Goal: Task Accomplishment & Management: Use online tool/utility

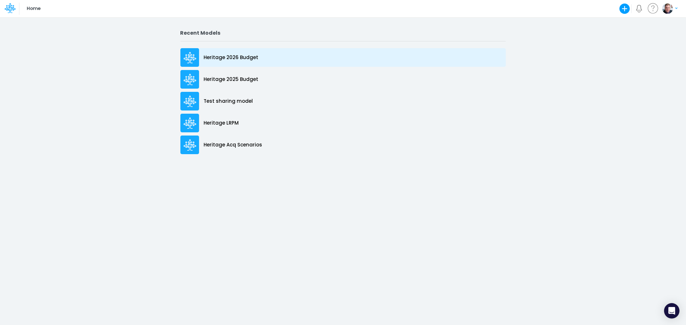
click at [229, 53] on div "Heritage 2026 Budget" at bounding box center [342, 57] width 325 height 19
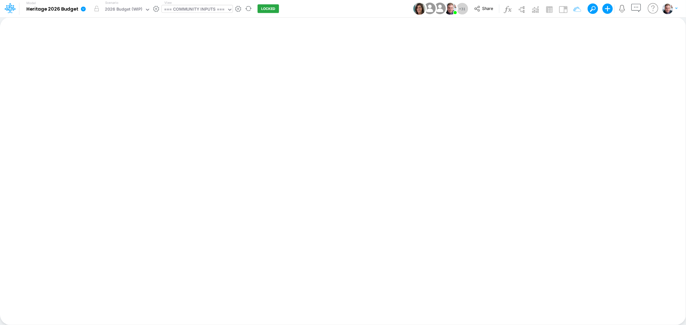
click at [203, 11] on div "=== COMMUNITY INPUTS ===" at bounding box center [194, 9] width 60 height 7
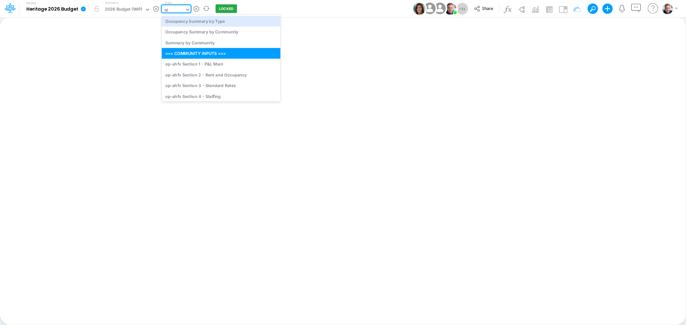
type input "nhi"
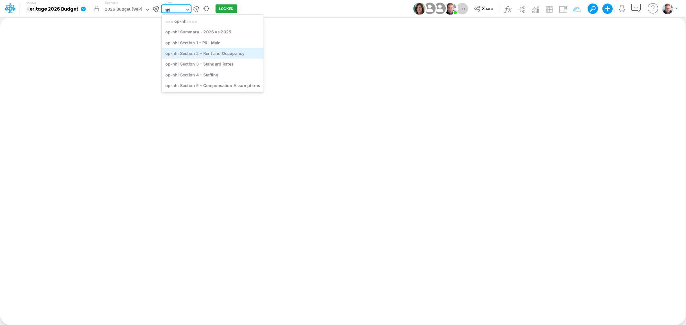
click at [215, 55] on div "op-nhi Section 2 - Rent and Occupancy" at bounding box center [213, 53] width 102 height 11
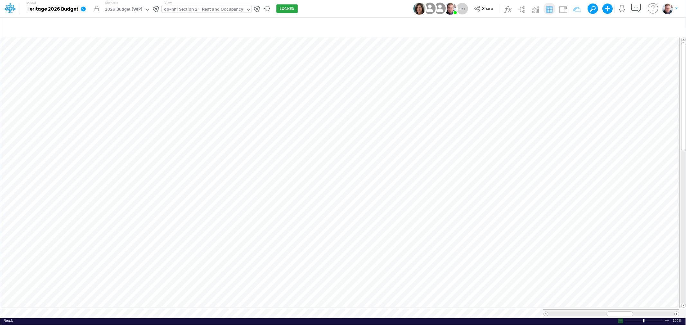
click at [621, 320] on div at bounding box center [620, 321] width 5 height 5
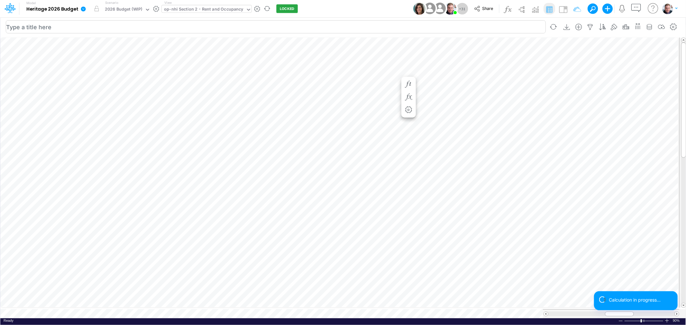
scroll to position [0, 0]
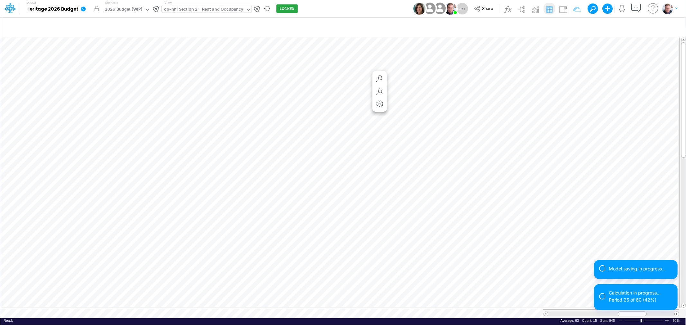
scroll to position [0, 0]
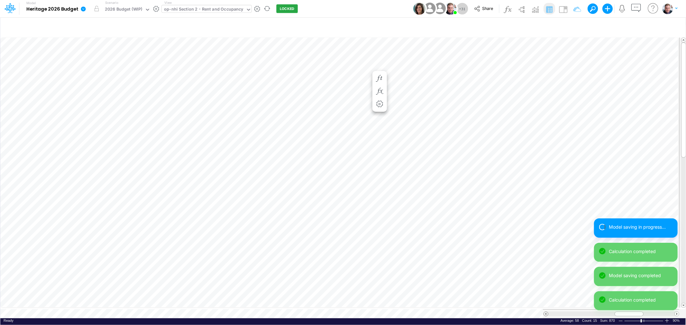
click at [546, 312] on span at bounding box center [546, 314] width 4 height 4
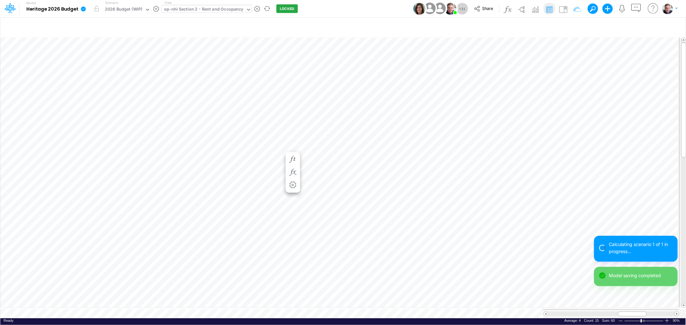
scroll to position [0, 0]
click at [545, 312] on span at bounding box center [546, 314] width 4 height 4
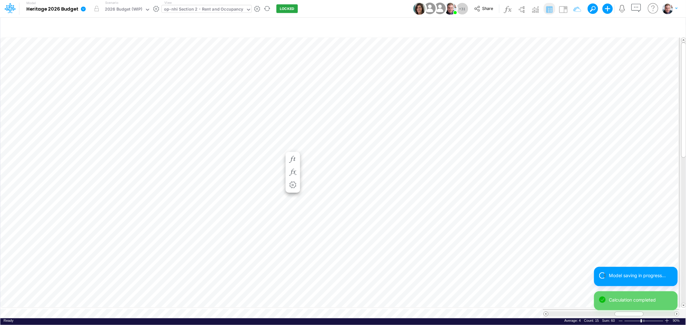
click at [545, 312] on span at bounding box center [546, 314] width 4 height 4
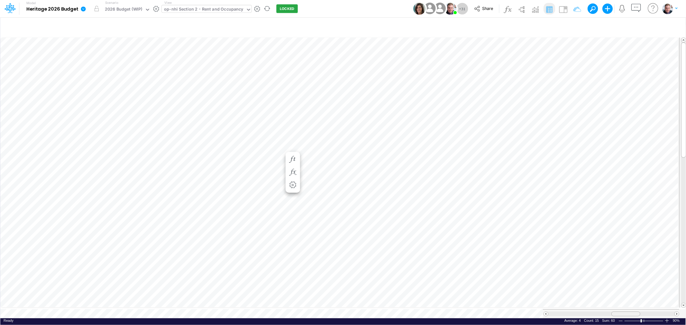
drag, startPoint x: 624, startPoint y: 311, endPoint x: 627, endPoint y: 309, distance: 3.9
click at [627, 312] on span at bounding box center [626, 314] width 4 height 4
drag, startPoint x: 621, startPoint y: 312, endPoint x: 624, endPoint y: 310, distance: 4.0
click at [624, 312] on div at bounding box center [629, 314] width 29 height 5
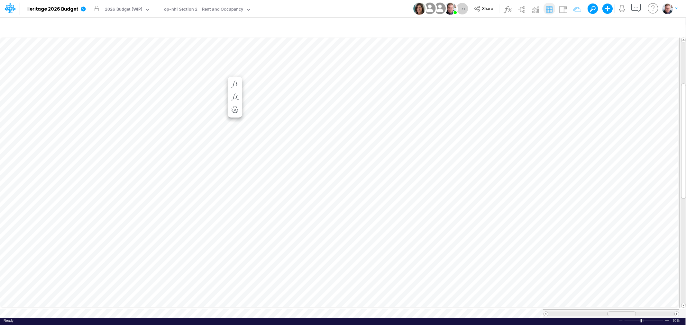
drag, startPoint x: 623, startPoint y: 313, endPoint x: 616, endPoint y: 312, distance: 7.4
click at [616, 312] on div at bounding box center [621, 314] width 29 height 5
click at [179, 10] on div "op-nhi Section 2 - Rent and Occupancy" at bounding box center [203, 9] width 79 height 7
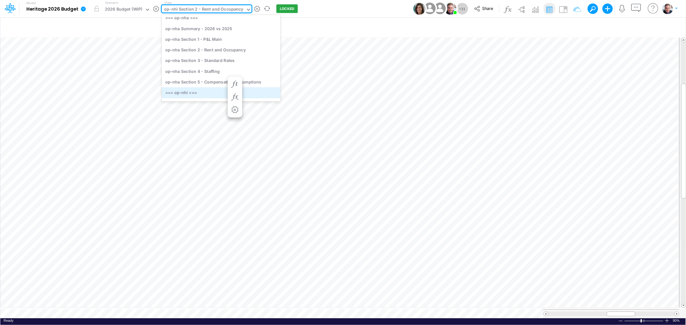
scroll to position [982, 0]
click at [224, 49] on div "op-nha Section 2 - Rent and Occupancy" at bounding box center [221, 50] width 119 height 11
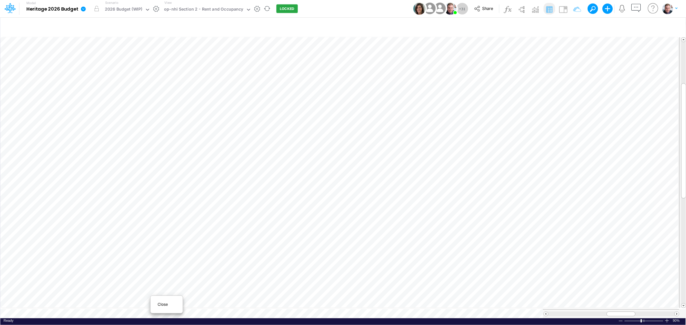
scroll to position [0, 0]
click at [165, 301] on div "Close" at bounding box center [167, 305] width 28 height 8
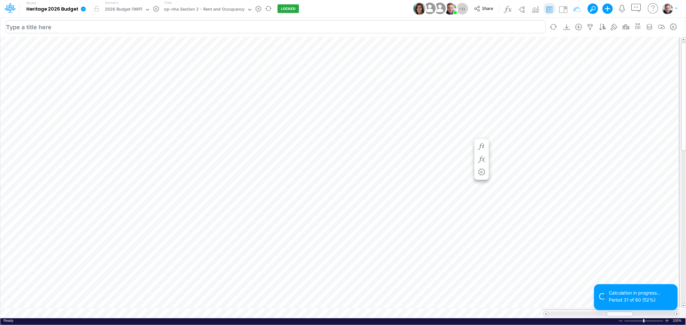
scroll to position [0, 0]
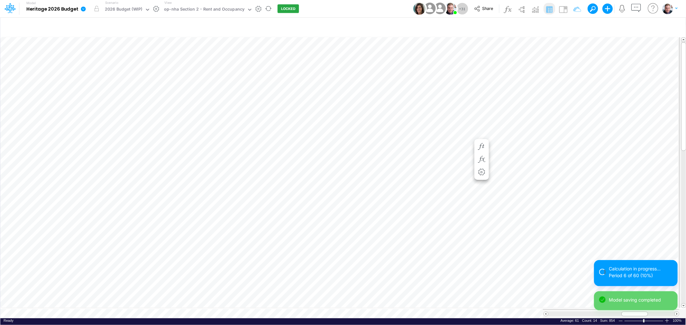
scroll to position [0, 0]
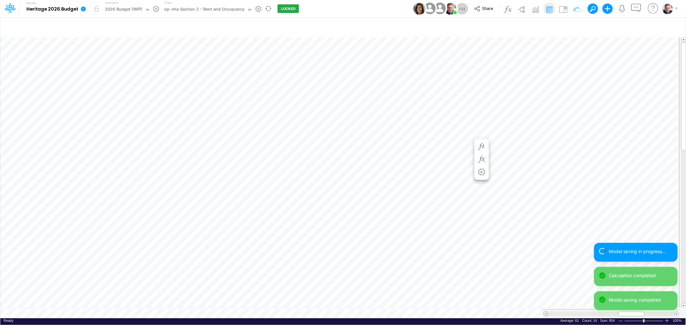
click at [545, 312] on span at bounding box center [546, 314] width 4 height 4
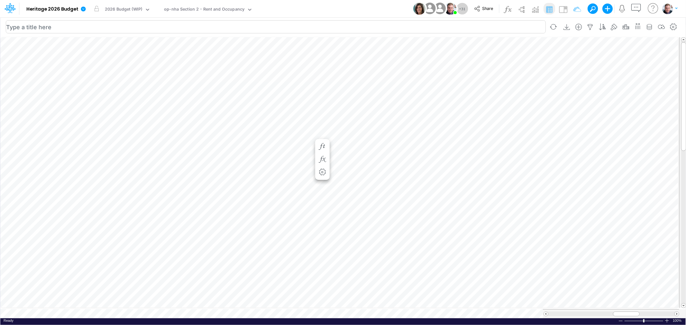
scroll to position [0, 0]
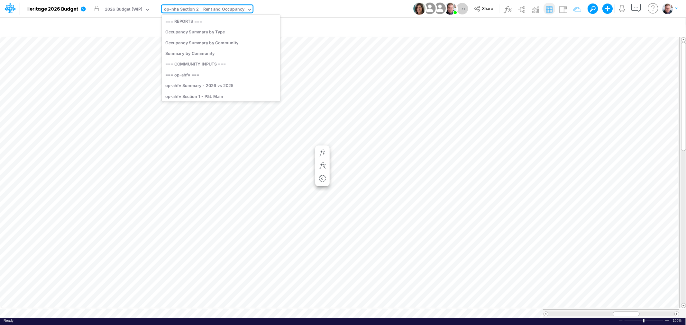
click at [194, 8] on div "op-nha Section 2 - Rent and Occupancy" at bounding box center [204, 9] width 80 height 7
click at [207, 9] on div "op-nha Section 2 - Rent and Occupancy" at bounding box center [204, 9] width 80 height 7
type input "fr"
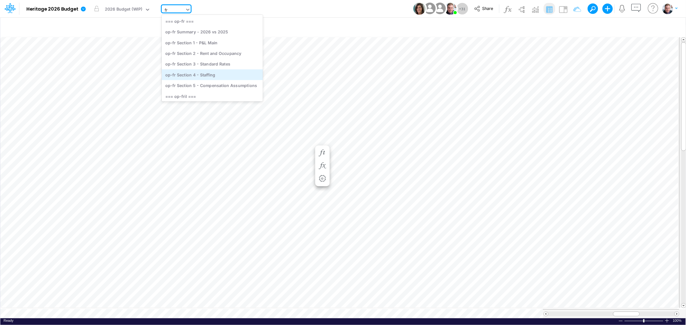
click at [199, 75] on div "op-fr Section 4 - Staffing" at bounding box center [212, 74] width 101 height 11
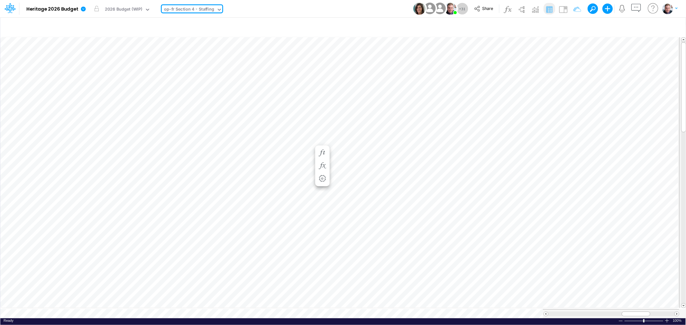
click at [196, 10] on div "op-fr Section 4 - Staffing" at bounding box center [189, 9] width 50 height 7
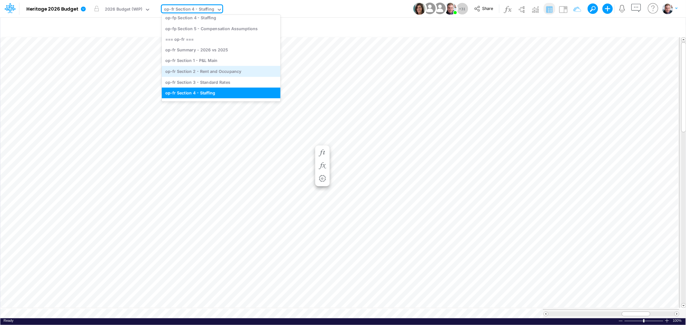
click at [195, 70] on div "op-fr Section 2 - Rent and Occupancy" at bounding box center [221, 71] width 119 height 11
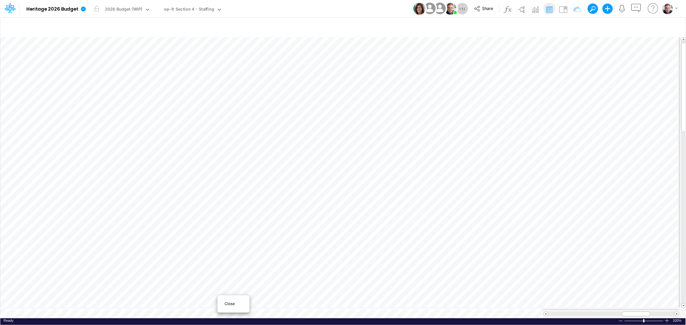
click at [231, 304] on span "Close" at bounding box center [233, 304] width 18 height 6
click at [190, 304] on span "Close" at bounding box center [191, 307] width 18 height 6
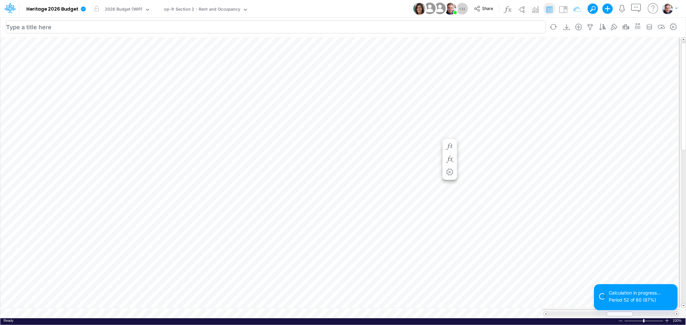
scroll to position [0, 0]
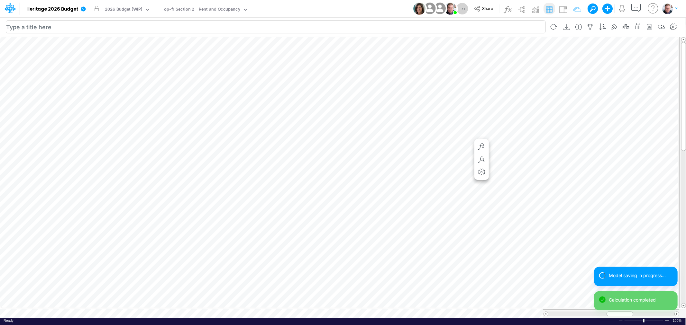
scroll to position [0, 0]
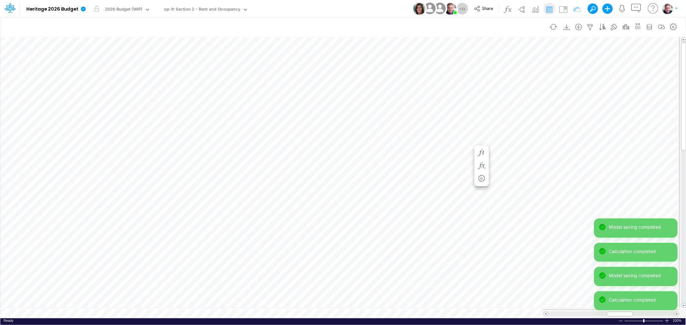
scroll to position [0, 0]
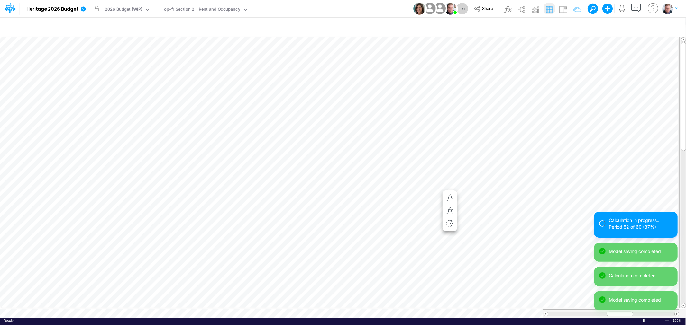
scroll to position [0, 0]
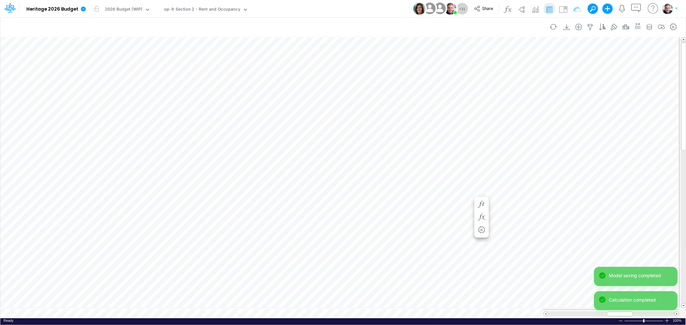
scroll to position [0, 0]
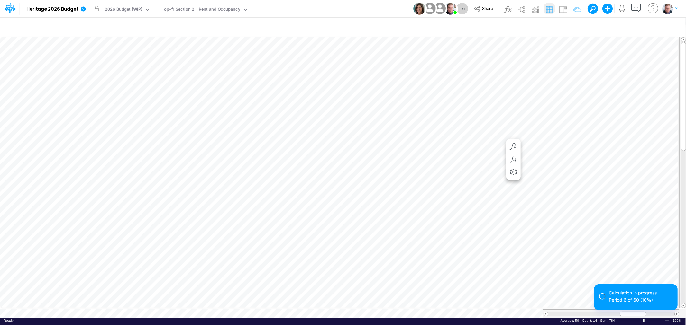
scroll to position [0, 0]
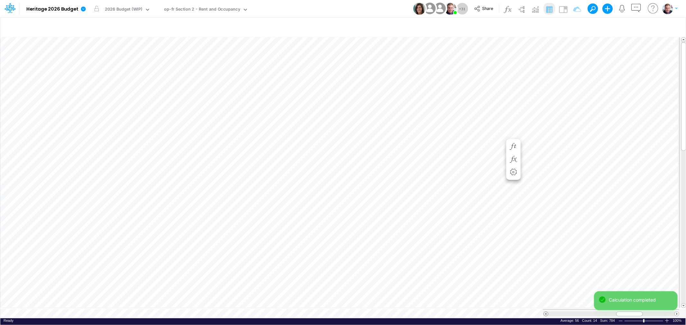
click at [545, 312] on span at bounding box center [546, 314] width 4 height 4
click at [547, 312] on span at bounding box center [546, 314] width 4 height 4
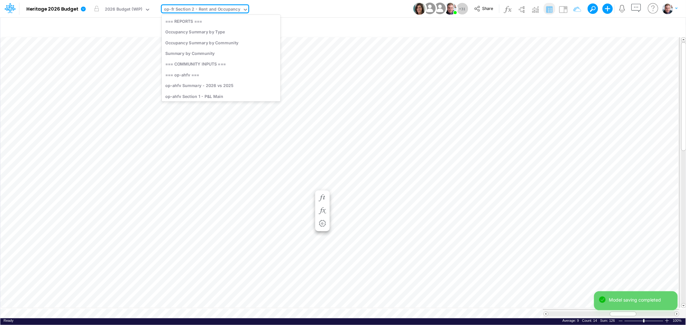
click at [193, 8] on div "op-fr Section 2 - Rent and Occupancy" at bounding box center [202, 9] width 76 height 7
type input "nha"
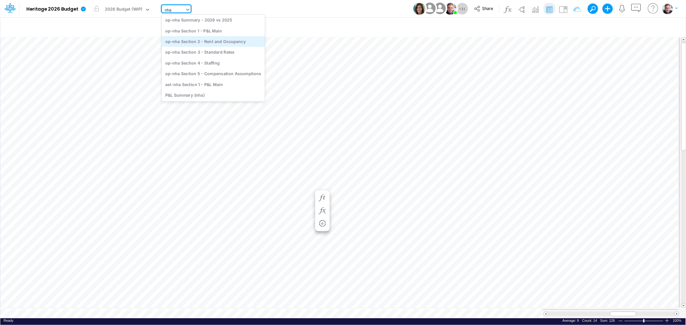
click at [198, 41] on div "op-nha Section 2 - Rent and Occupancy" at bounding box center [213, 41] width 103 height 11
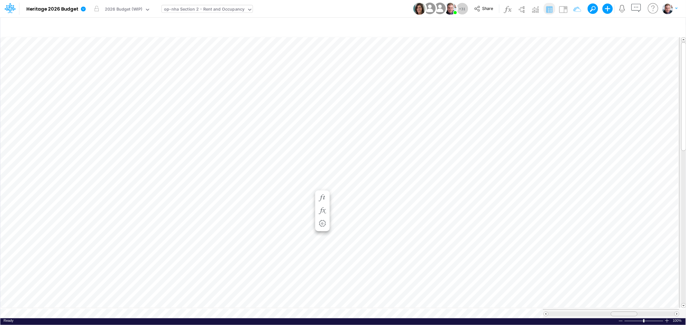
drag, startPoint x: 616, startPoint y: 309, endPoint x: 620, endPoint y: 306, distance: 5.1
click at [620, 306] on table at bounding box center [343, 177] width 686 height 283
click at [211, 306] on div "Close" at bounding box center [222, 305] width 28 height 8
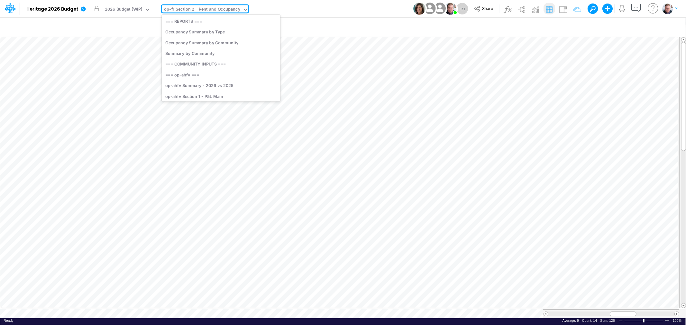
click at [196, 9] on div "op-fr Section 2 - Rent and Occupancy" at bounding box center [202, 9] width 76 height 7
type input "fril"
click at [205, 55] on div "op-fril Section 2 - Rent and Occupancy" at bounding box center [212, 53] width 101 height 11
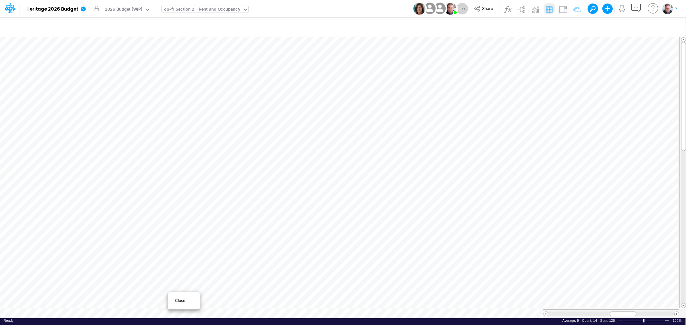
scroll to position [0, 0]
click at [165, 304] on span "Close" at bounding box center [172, 304] width 18 height 6
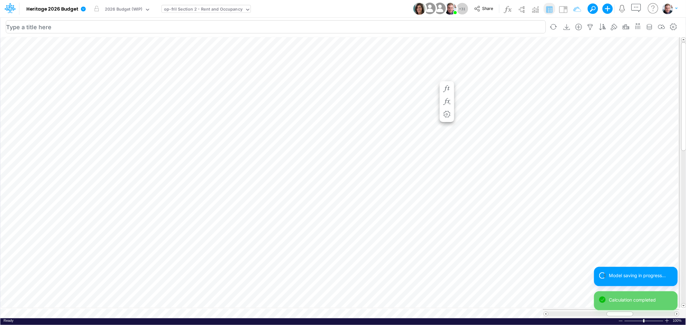
scroll to position [0, 0]
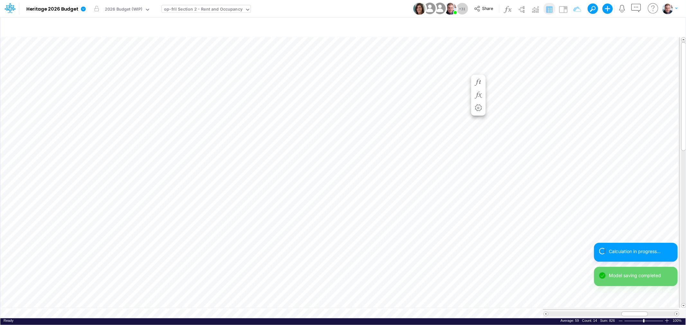
scroll to position [0, 0]
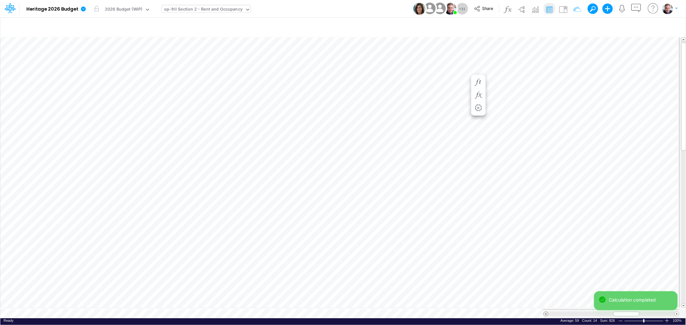
click at [547, 312] on span at bounding box center [546, 314] width 4 height 4
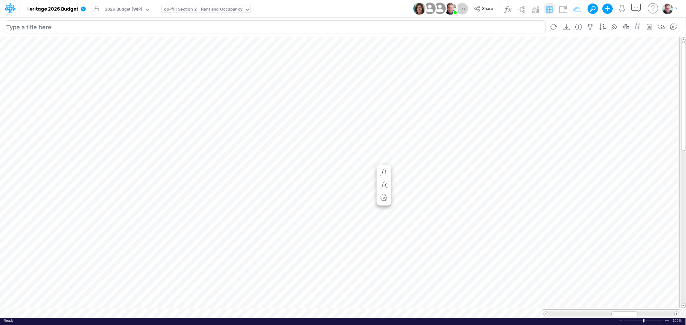
scroll to position [0, 0]
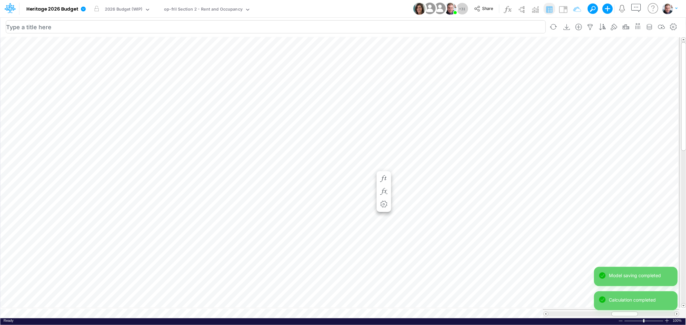
scroll to position [0, 0]
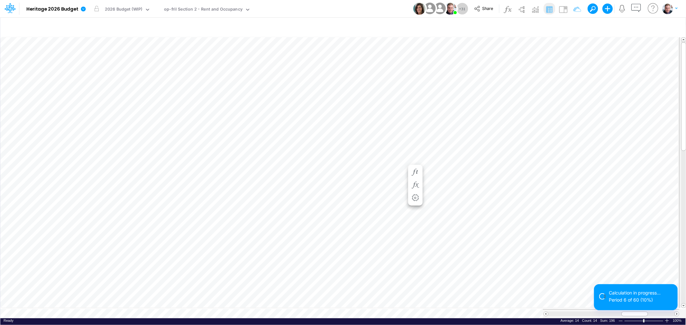
scroll to position [0, 0]
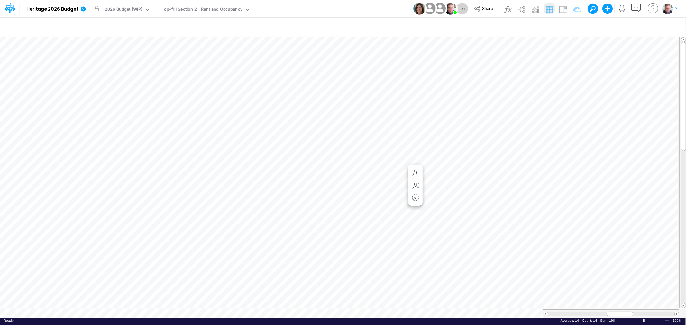
click at [549, 312] on div at bounding box center [611, 314] width 126 height 5
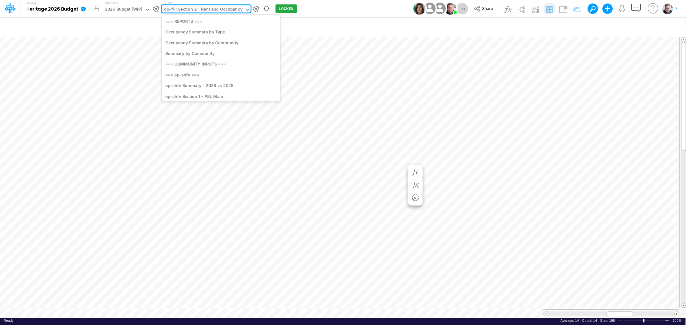
click at [190, 7] on div "op-fril Section 2 - Rent and Occupancy" at bounding box center [203, 9] width 78 height 7
click at [204, 51] on div "op-fr Section 2 - Rent and Occupancy" at bounding box center [221, 50] width 119 height 11
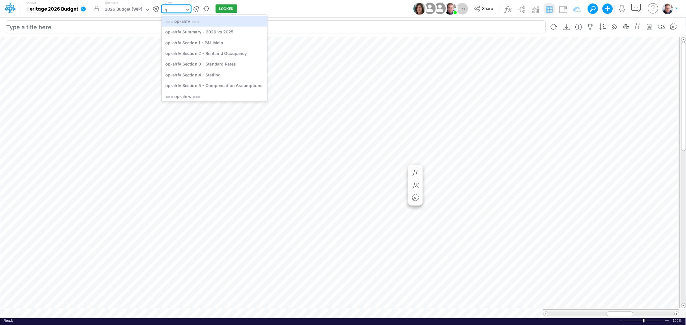
type input "hr"
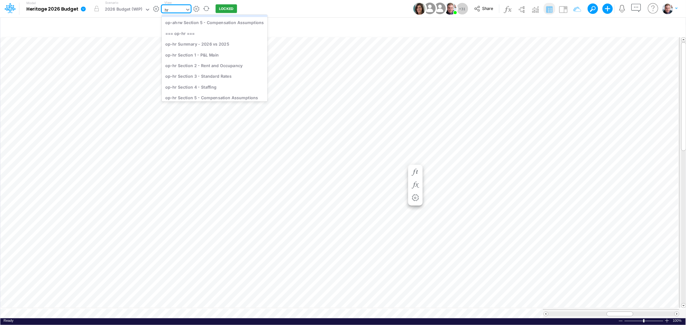
scroll to position [71, 0]
click at [226, 65] on div "op-hr Section 2 - Rent and Occupancy" at bounding box center [214, 64] width 105 height 11
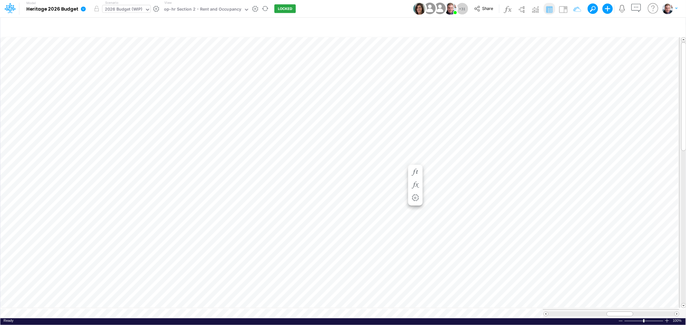
scroll to position [0, 0]
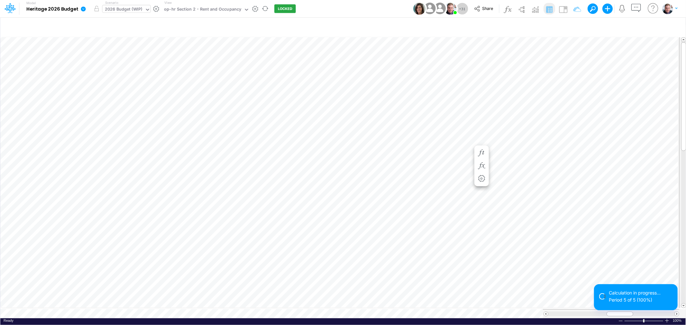
scroll to position [0, 0]
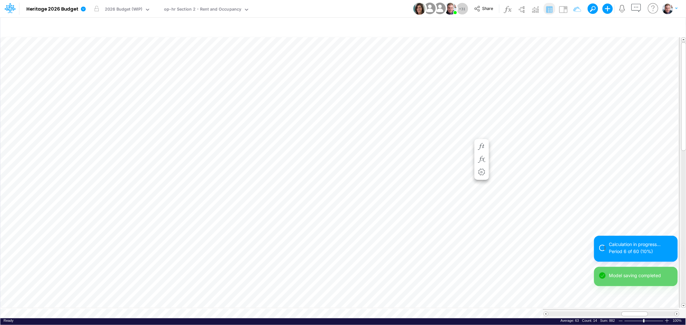
scroll to position [0, 0]
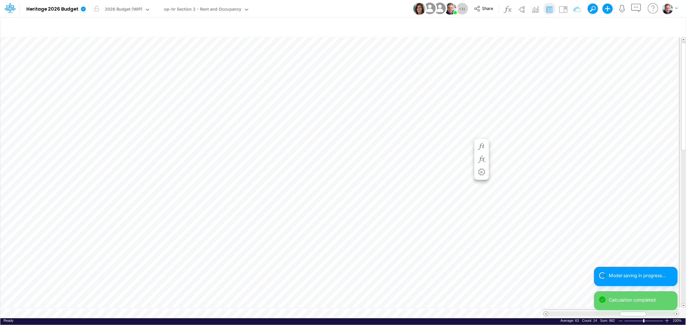
click at [545, 312] on span at bounding box center [546, 314] width 4 height 4
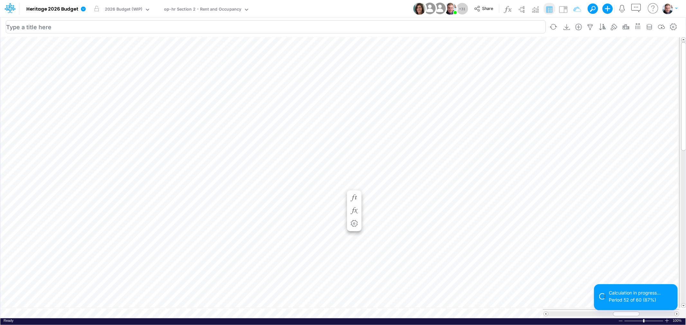
scroll to position [0, 0]
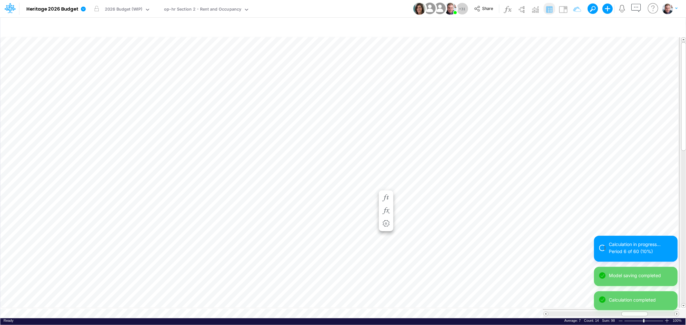
scroll to position [0, 0]
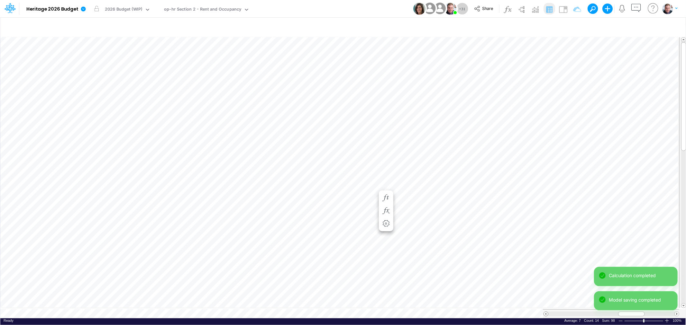
click at [546, 312] on span at bounding box center [546, 314] width 4 height 4
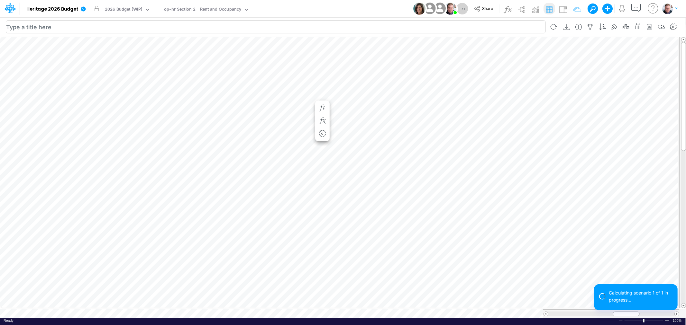
scroll to position [0, 0]
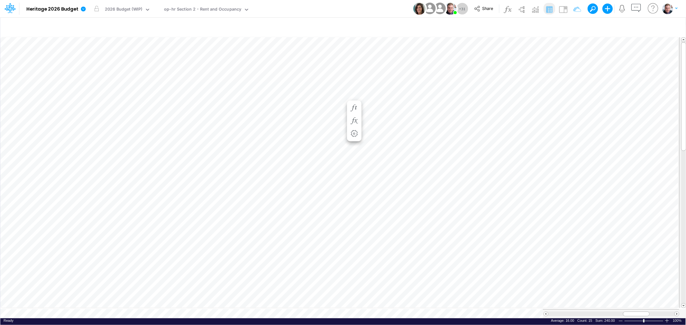
scroll to position [0, 0]
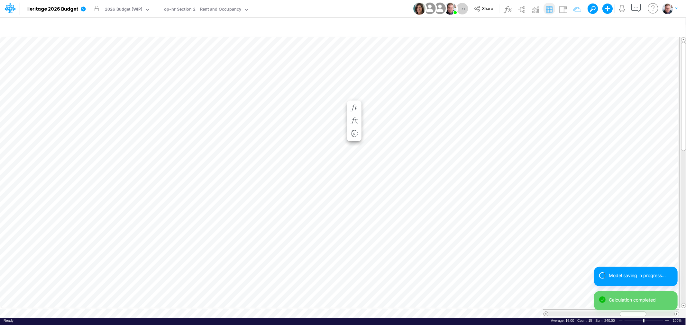
click at [545, 312] on span at bounding box center [546, 314] width 4 height 4
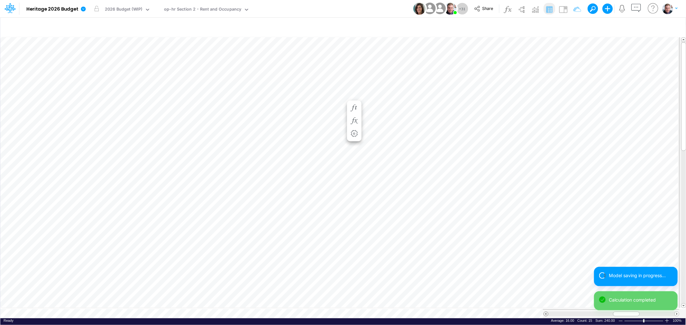
click at [545, 312] on span at bounding box center [546, 314] width 4 height 4
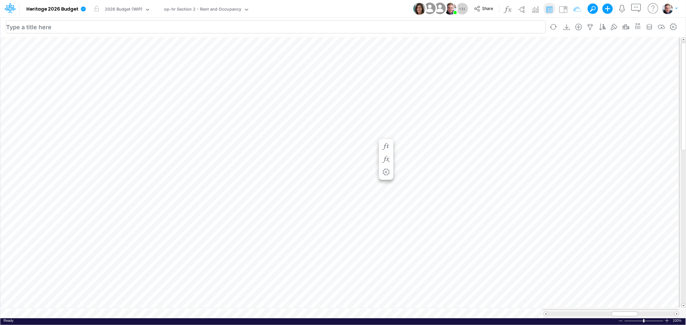
scroll to position [0, 0]
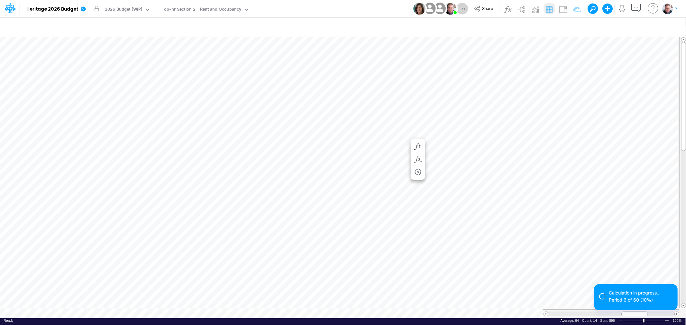
scroll to position [0, 0]
click at [545, 313] on span at bounding box center [546, 314] width 4 height 4
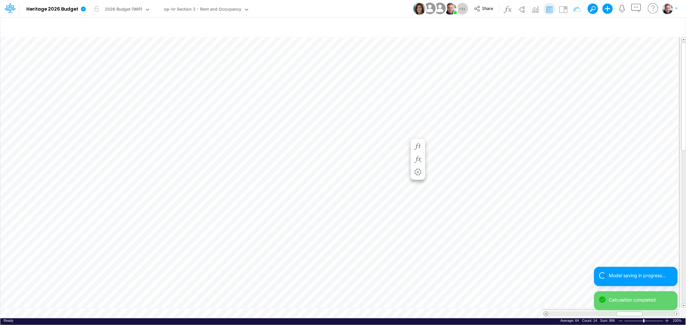
click at [545, 313] on span at bounding box center [546, 314] width 4 height 4
